Goal: Task Accomplishment & Management: Manage account settings

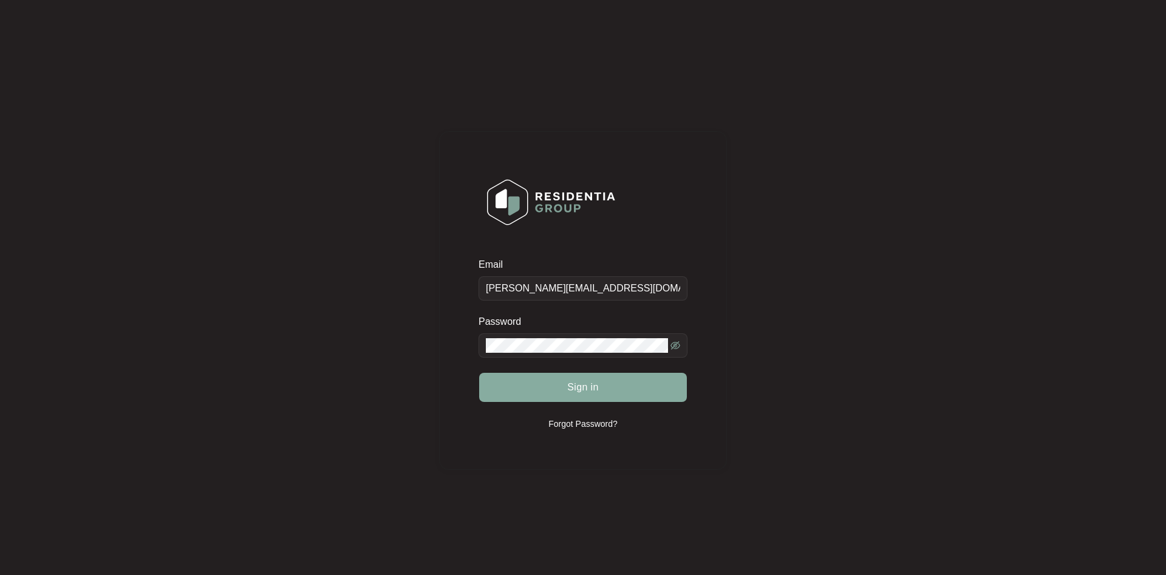
click at [556, 390] on button "Sign in" at bounding box center [583, 387] width 208 height 29
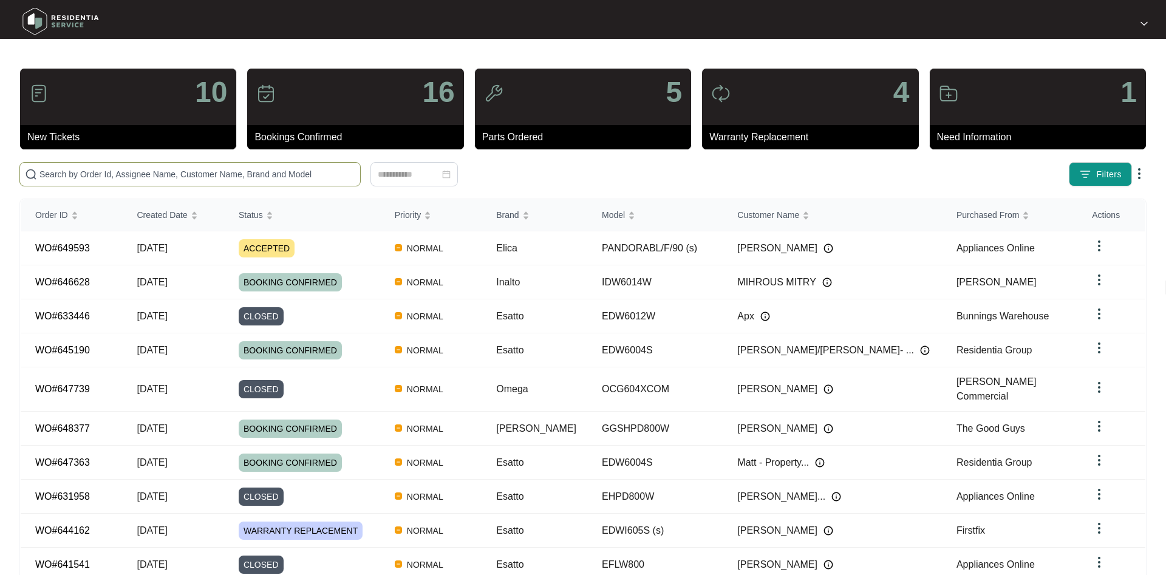
click at [91, 170] on input "text" at bounding box center [197, 174] width 316 height 13
paste input "649593"
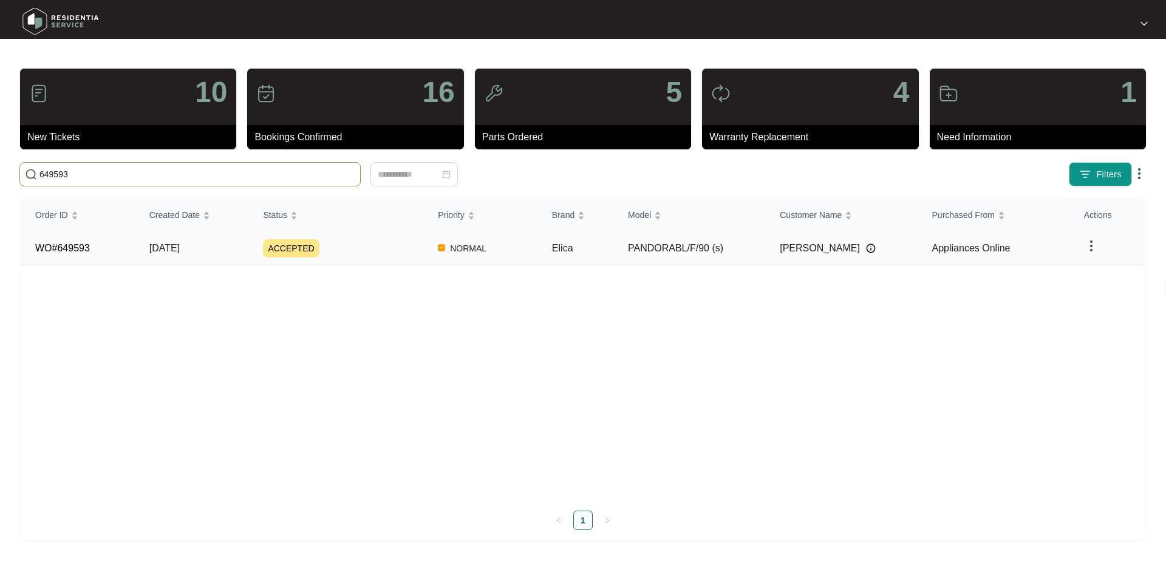
type input "649593"
click at [292, 255] on span "ACCEPTED" at bounding box center [291, 248] width 56 height 18
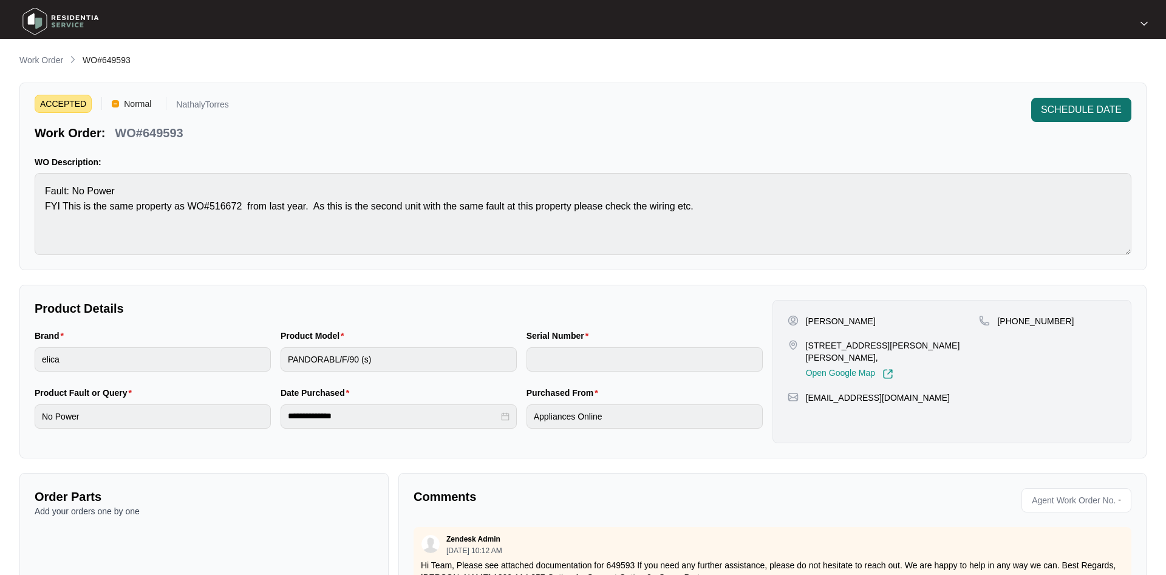
click at [1099, 116] on span "SCHEDULE DATE" at bounding box center [1081, 110] width 81 height 15
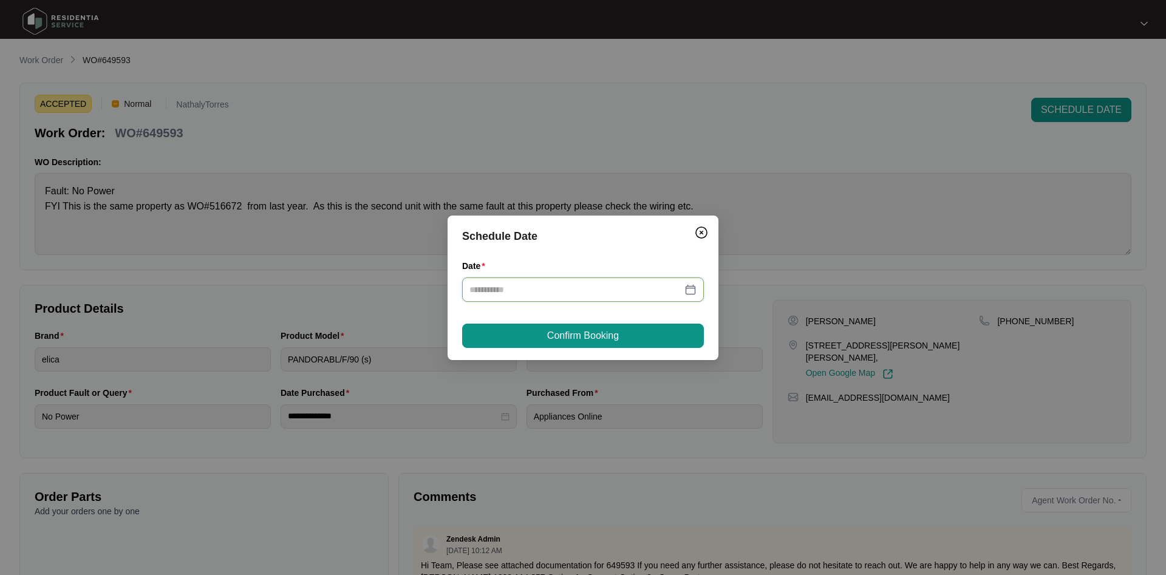
click at [561, 288] on input "Date" at bounding box center [576, 289] width 213 height 13
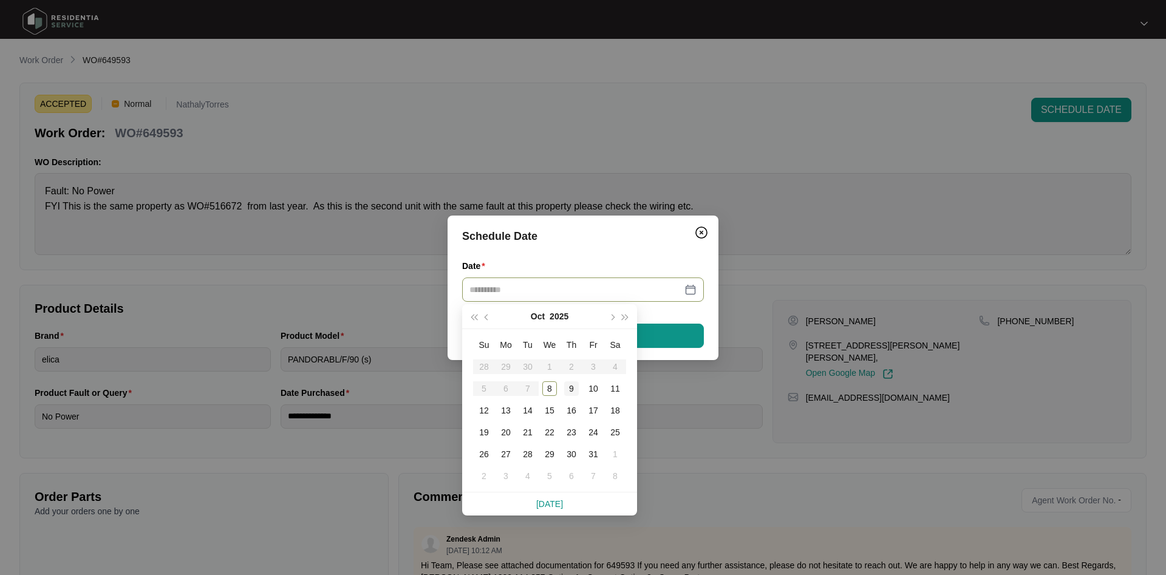
type input "**********"
drag, startPoint x: 549, startPoint y: 388, endPoint x: 570, endPoint y: 388, distance: 21.9
click at [570, 388] on tr "5 6 7 8 9 10 11" at bounding box center [549, 389] width 153 height 22
click at [570, 388] on div "9" at bounding box center [571, 388] width 15 height 15
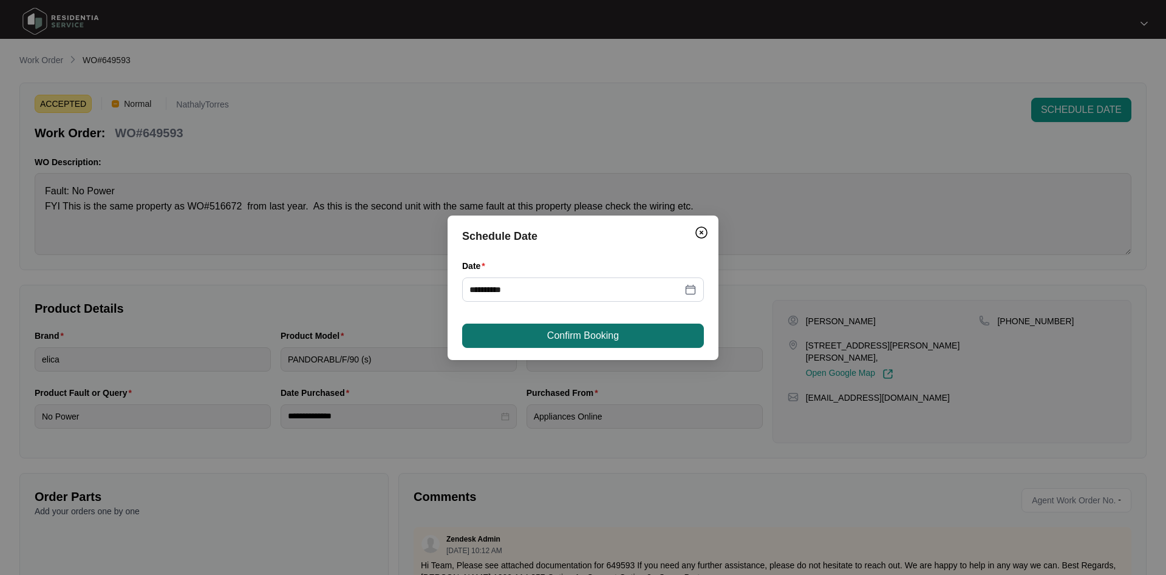
click at [603, 329] on span "Confirm Booking" at bounding box center [583, 336] width 72 height 15
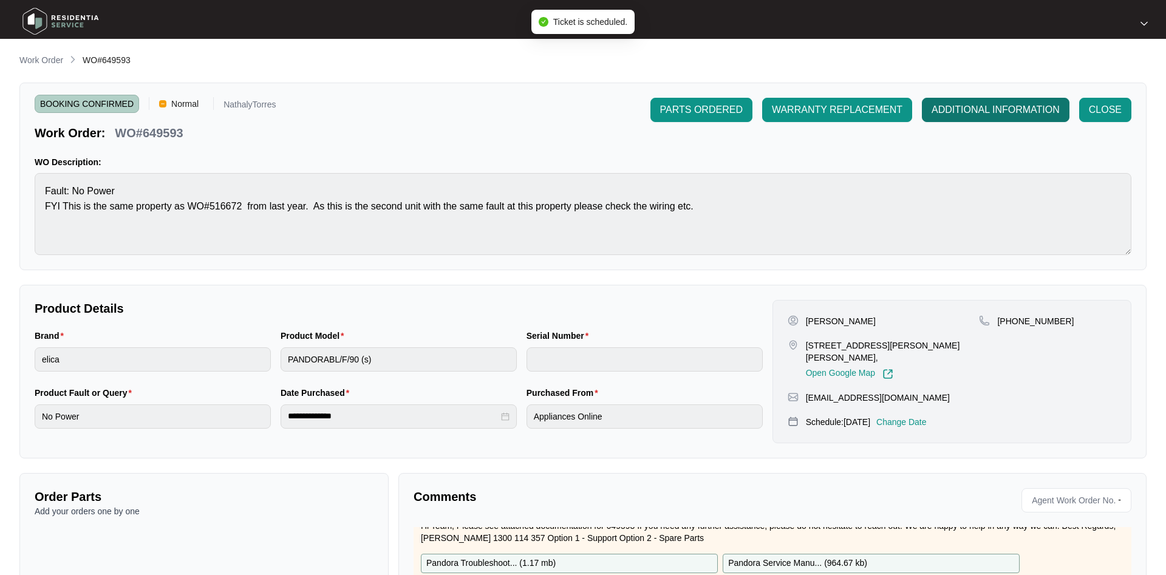
click at [966, 104] on span "ADDITIONAL INFORMATION" at bounding box center [996, 110] width 128 height 15
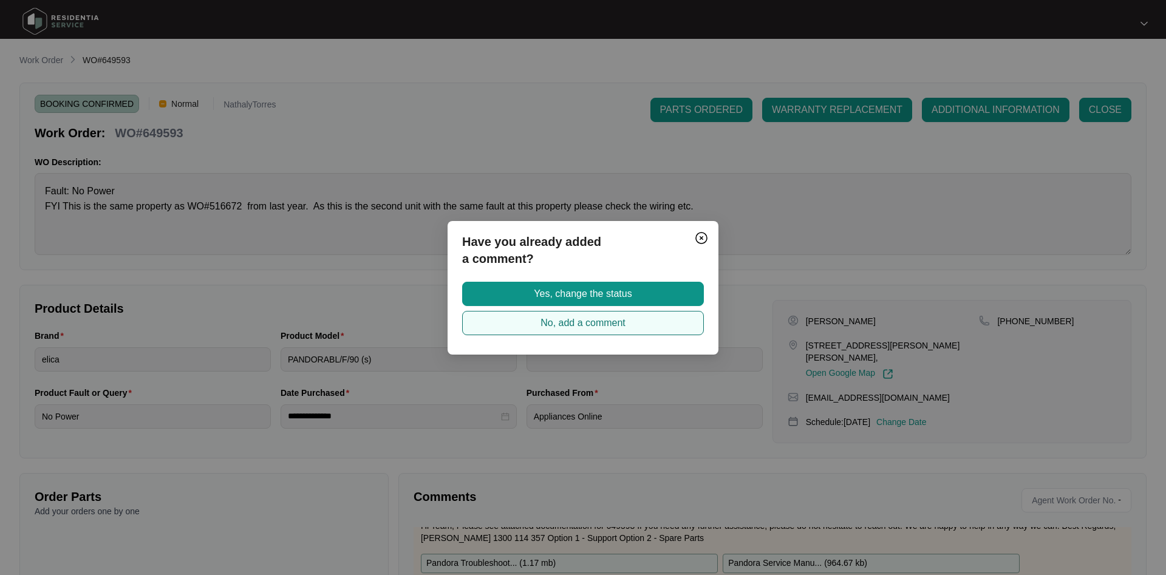
click at [603, 324] on span "No, add a comment" at bounding box center [583, 323] width 85 height 15
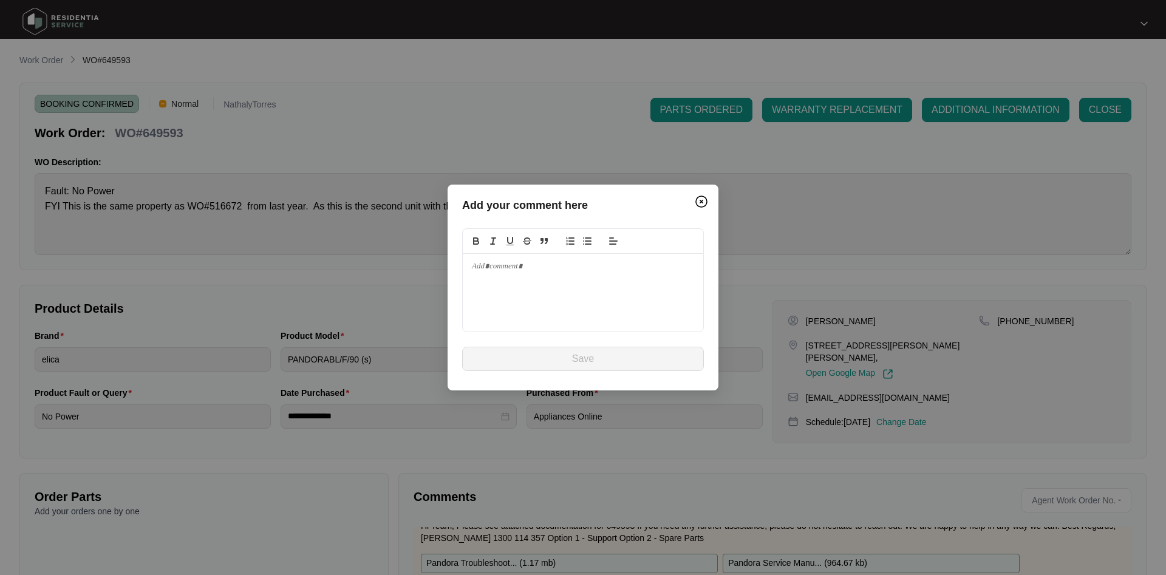
click at [532, 290] on div at bounding box center [583, 293] width 241 height 78
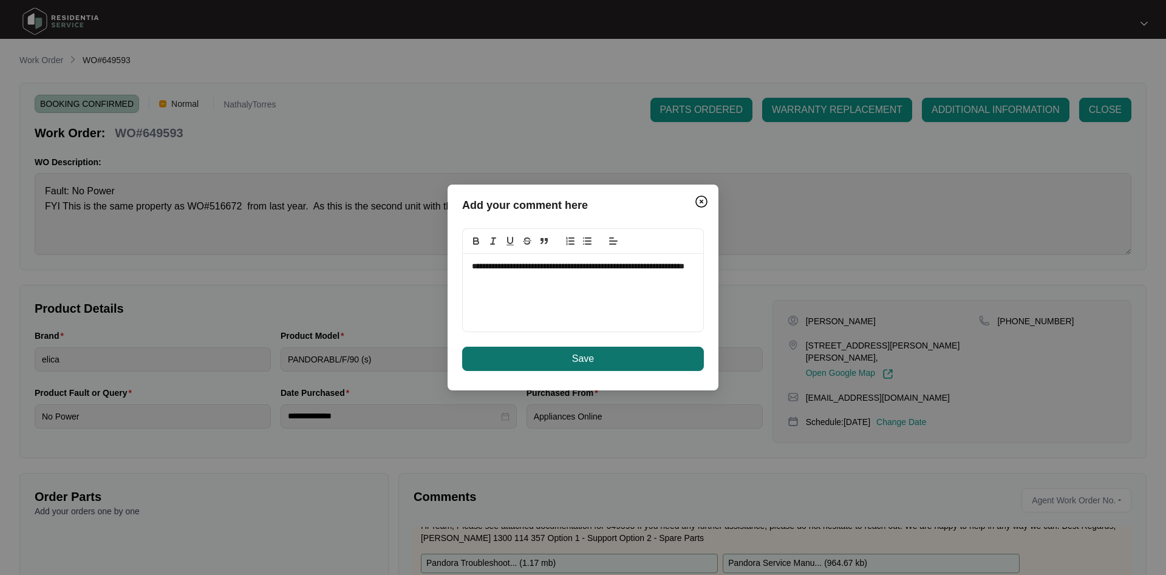
click at [504, 361] on button "Save" at bounding box center [583, 359] width 242 height 24
